Goal: Task Accomplishment & Management: Complete application form

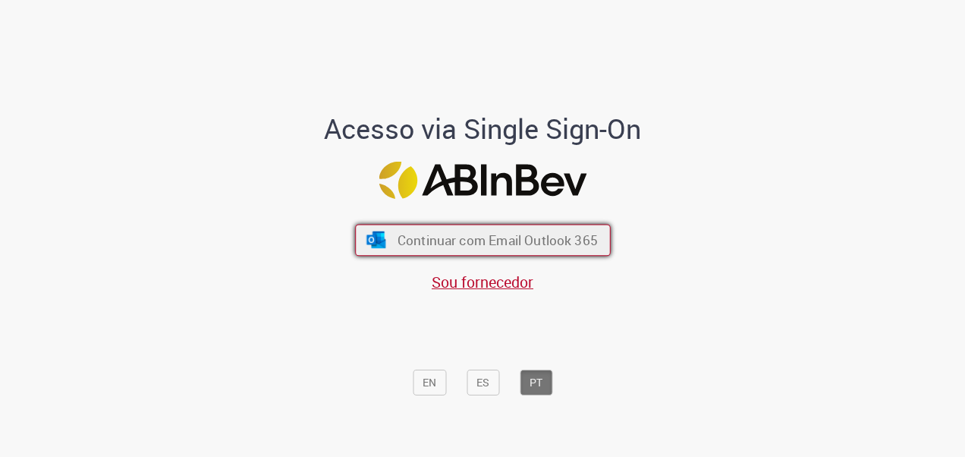
click at [502, 241] on span "Continuar com Email Outlook 365" at bounding box center [497, 239] width 200 height 17
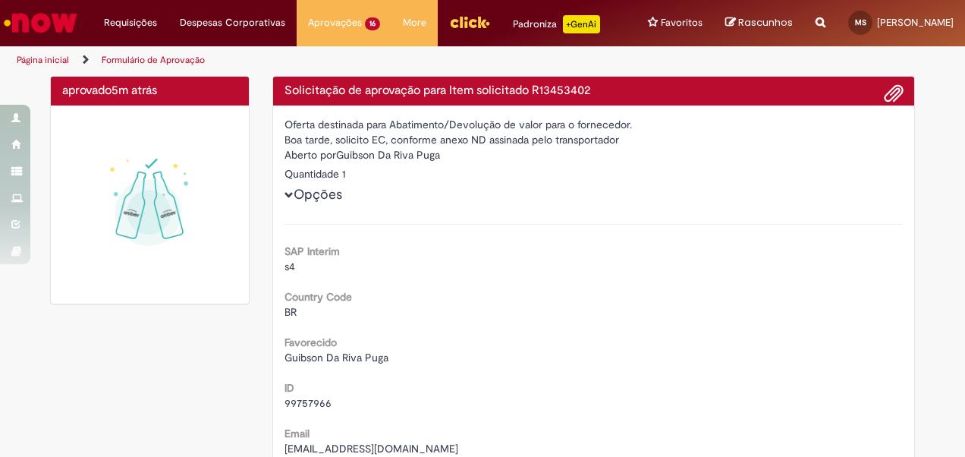
click at [736, 181] on div "Quantidade 1" at bounding box center [593, 173] width 619 height 15
